Goal: Transaction & Acquisition: Purchase product/service

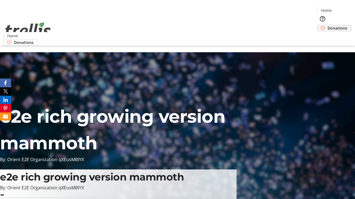
click at [327, 25] on span "Donations" at bounding box center [337, 28] width 20 height 6
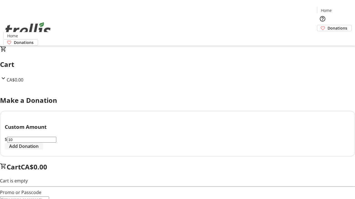
click at [39, 150] on span "Add Donation" at bounding box center [23, 146] width 29 height 7
